Goal: Find contact information: Find contact information

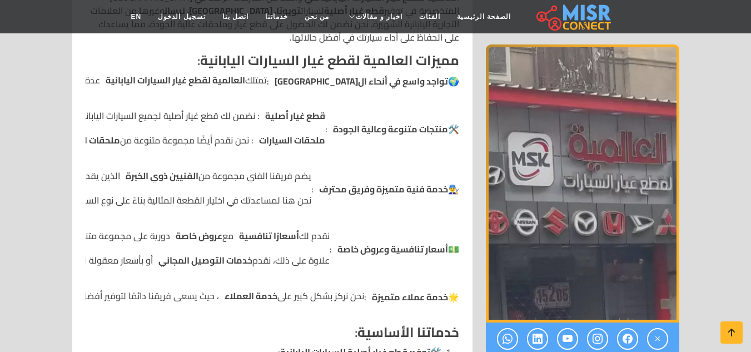
scroll to position [372, 0]
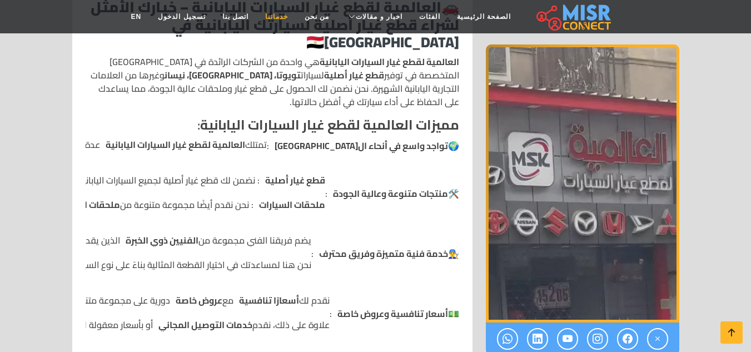
click at [281, 18] on link "خدماتنا" at bounding box center [276, 16] width 39 height 21
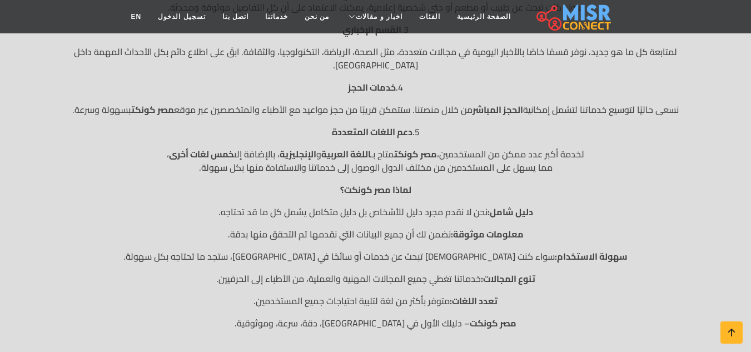
scroll to position [389, 0]
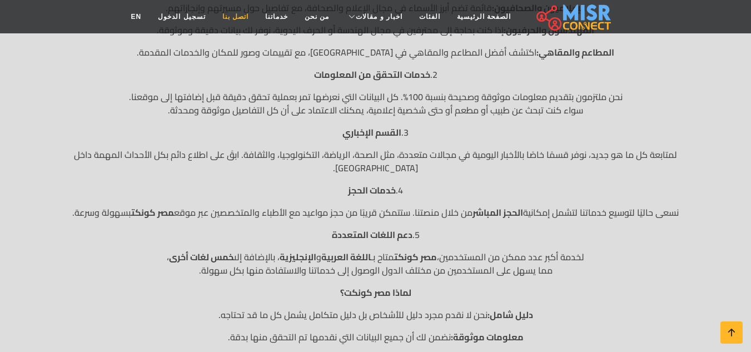
click at [247, 14] on link "اتصل بنا" at bounding box center [235, 16] width 43 height 21
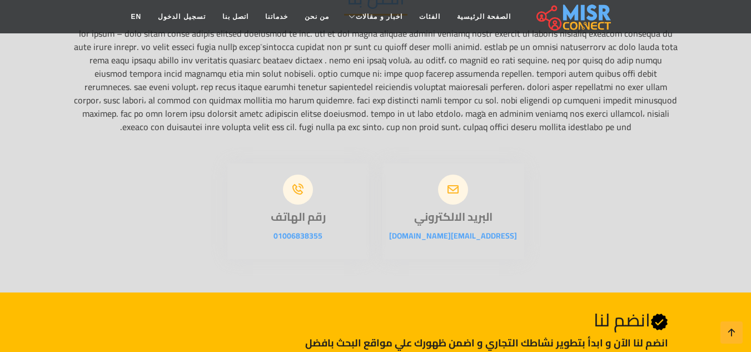
scroll to position [222, 0]
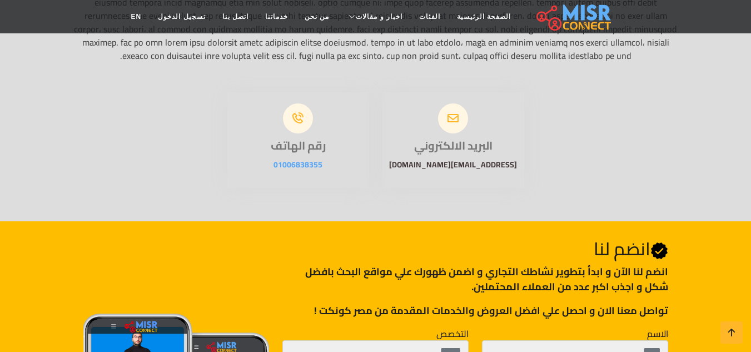
click at [447, 172] on link "info@misrconnect.com" at bounding box center [453, 164] width 128 height 14
click at [466, 172] on link "info@misrconnect.com" at bounding box center [453, 164] width 128 height 14
click at [452, 172] on link "info@misrconnect.com" at bounding box center [453, 164] width 128 height 14
click at [437, 172] on link "info@misrconnect.com" at bounding box center [453, 164] width 128 height 14
click at [293, 172] on link "01006838355" at bounding box center [297, 164] width 49 height 14
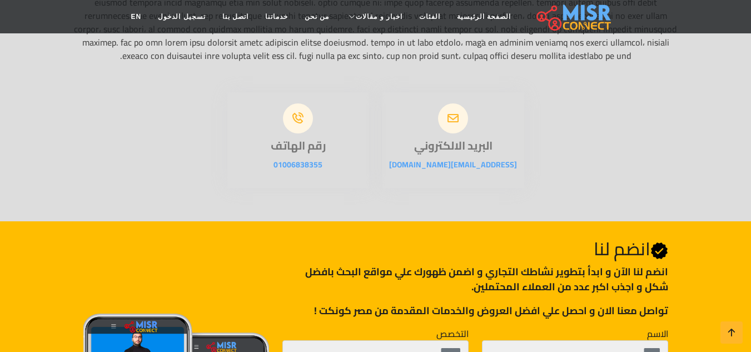
click at [547, 121] on div "البريد الالكتروني info@misrconnect.com رقم الهاتف 01006838355" at bounding box center [376, 133] width 620 height 109
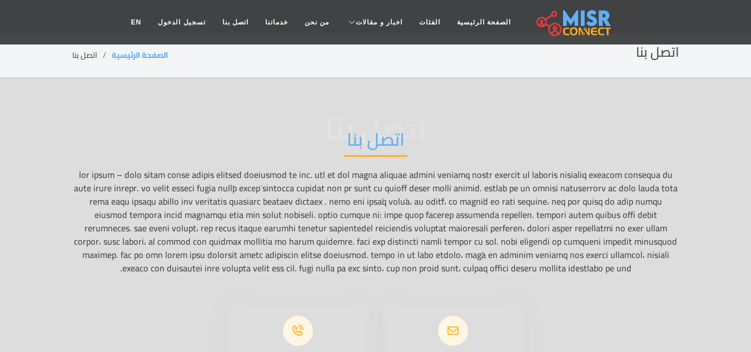
scroll to position [0, 0]
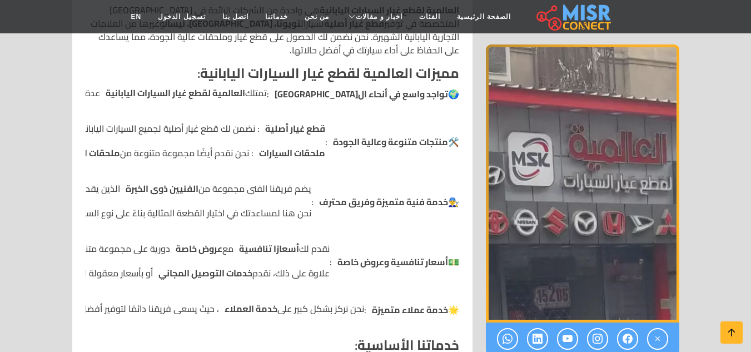
scroll to position [427, 0]
